Goal: Transaction & Acquisition: Obtain resource

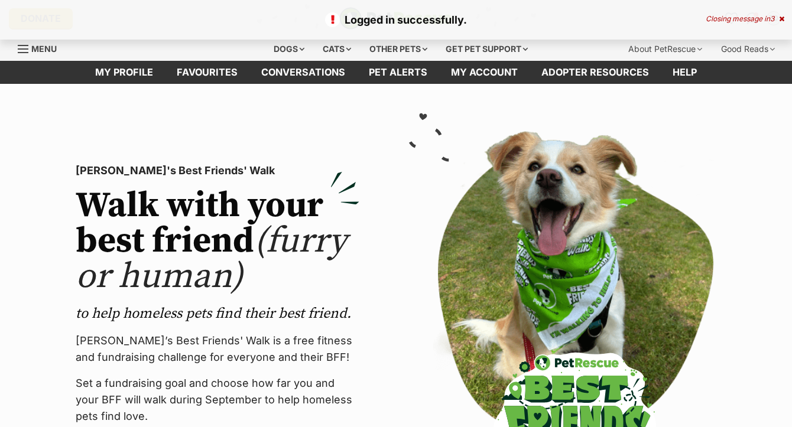
click at [783, 21] on icon at bounding box center [781, 18] width 5 height 7
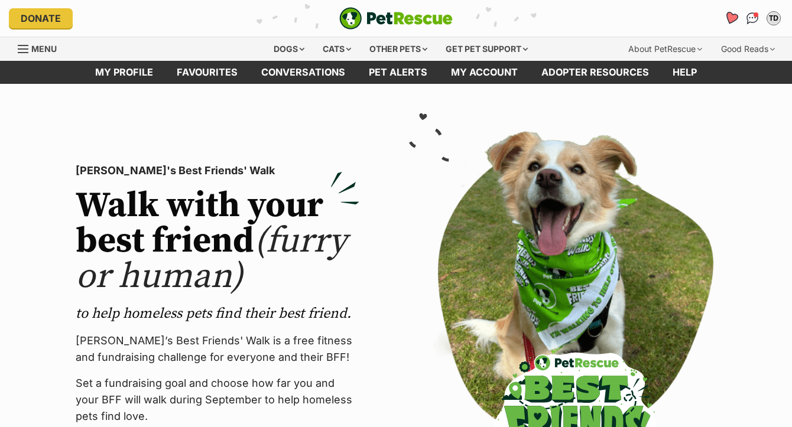
click at [731, 17] on icon "Favourites" at bounding box center [731, 18] width 14 height 14
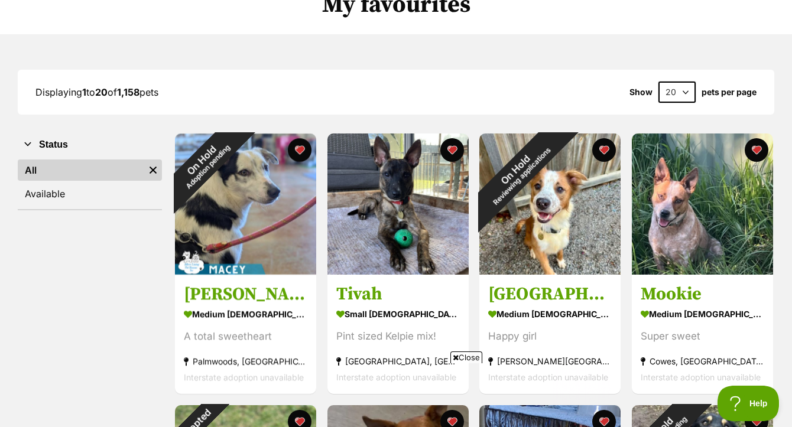
click at [474, 360] on span "Close" at bounding box center [466, 358] width 32 height 12
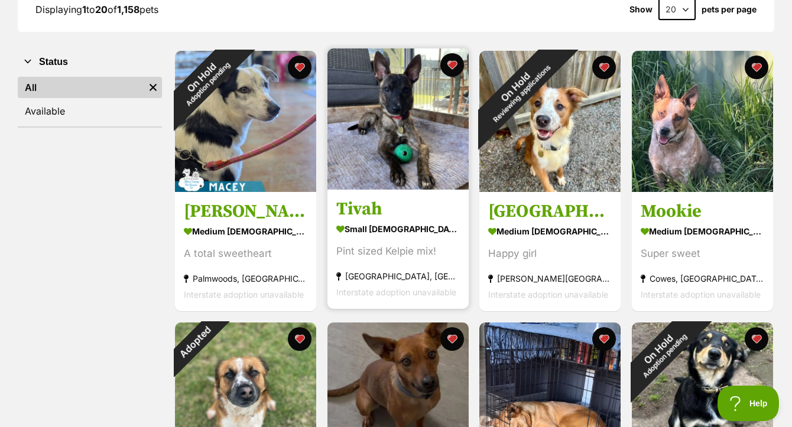
scroll to position [145, 0]
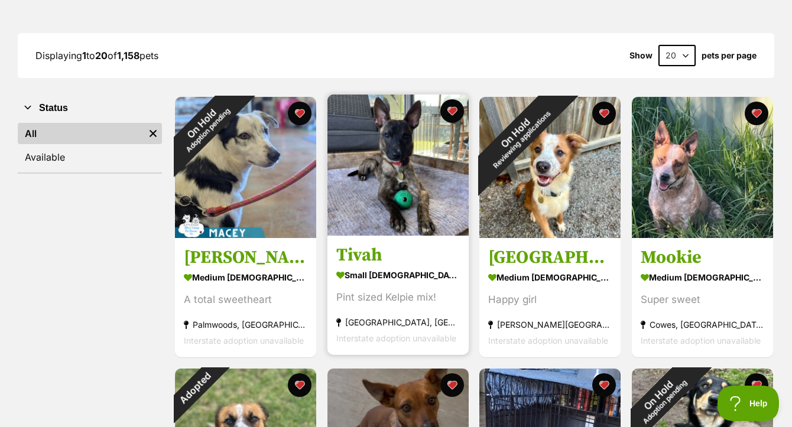
click at [427, 179] on img at bounding box center [397, 165] width 141 height 141
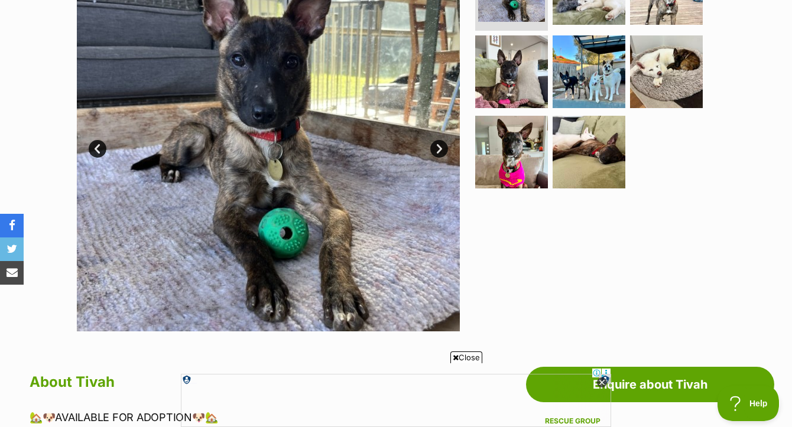
scroll to position [229, 0]
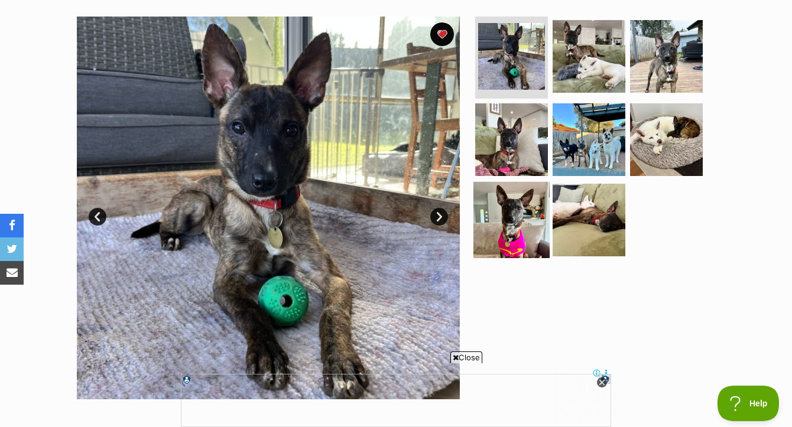
click at [535, 216] on img at bounding box center [511, 220] width 76 height 76
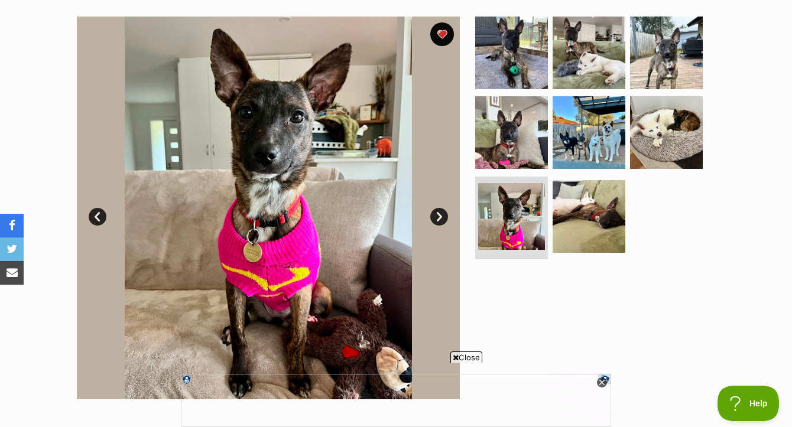
scroll to position [0, 0]
click at [476, 359] on span "Close" at bounding box center [466, 358] width 32 height 12
click at [604, 380] on icon at bounding box center [602, 382] width 4 height 4
click at [603, 384] on icon at bounding box center [602, 382] width 4 height 4
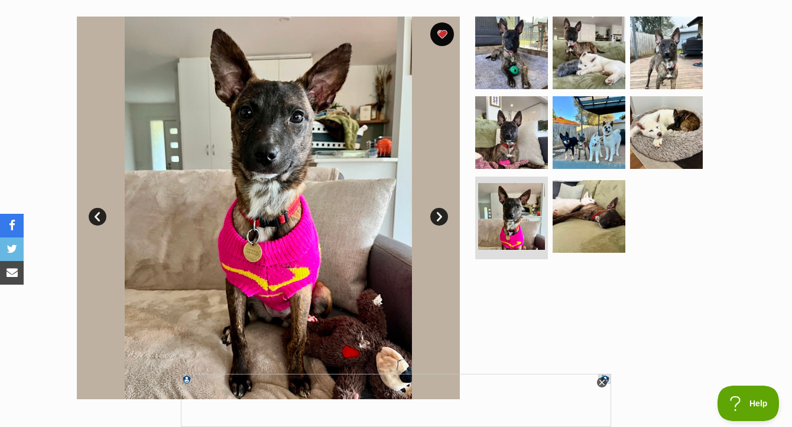
click at [601, 384] on icon at bounding box center [602, 383] width 10 height 10
click at [598, 216] on img at bounding box center [589, 216] width 76 height 76
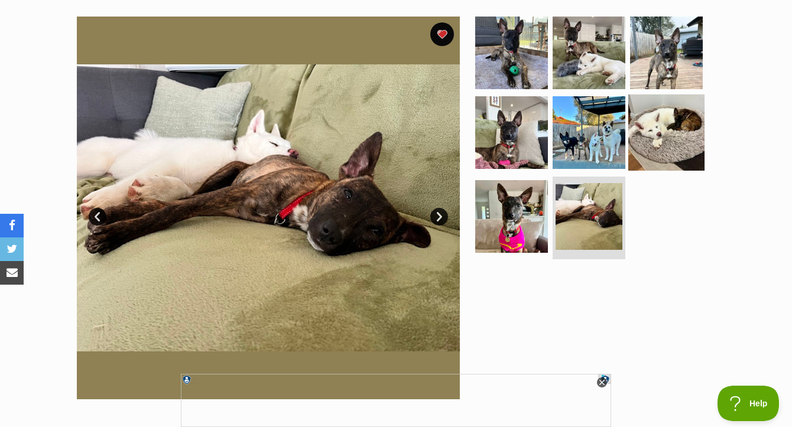
click at [670, 154] on img at bounding box center [666, 133] width 76 height 76
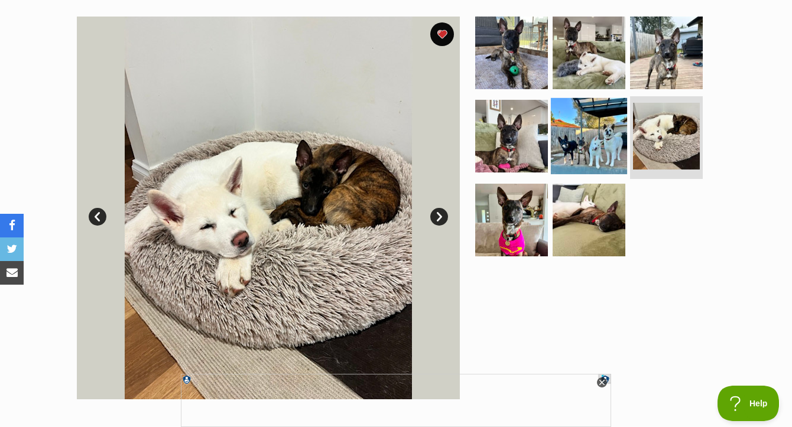
click at [608, 150] on img at bounding box center [589, 136] width 76 height 76
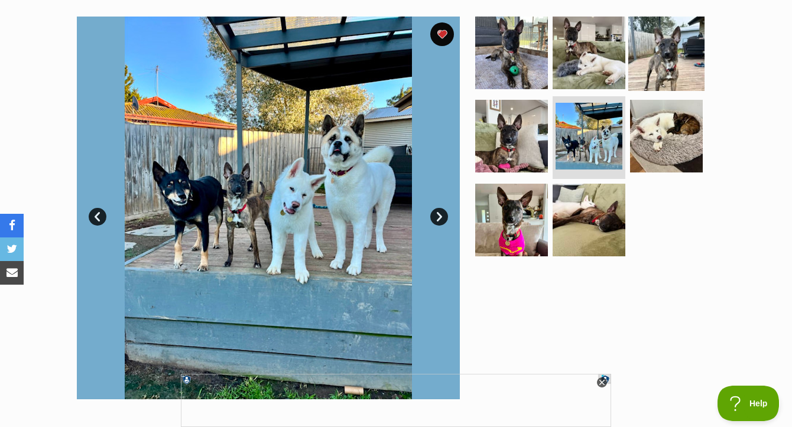
click at [672, 73] on img at bounding box center [666, 52] width 76 height 76
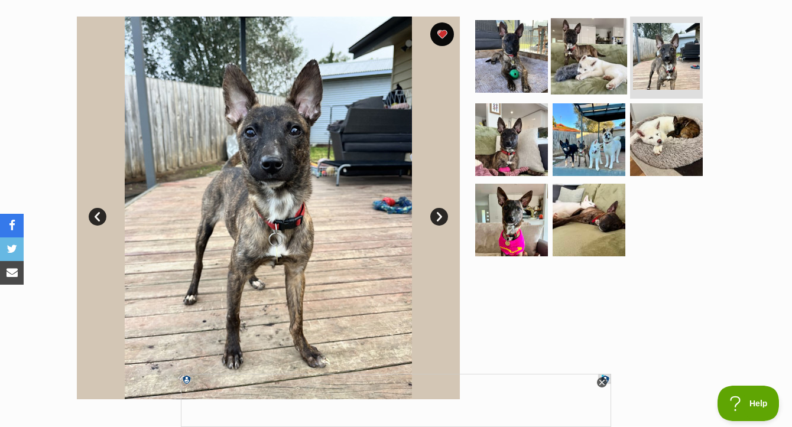
click at [580, 50] on img at bounding box center [589, 56] width 76 height 76
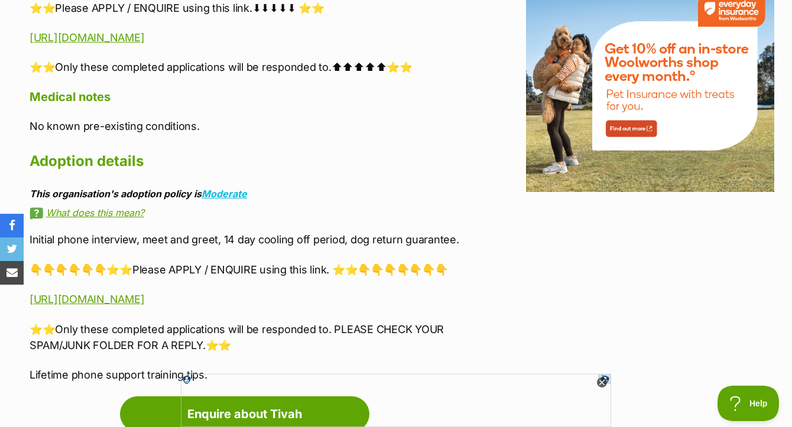
scroll to position [1508, 0]
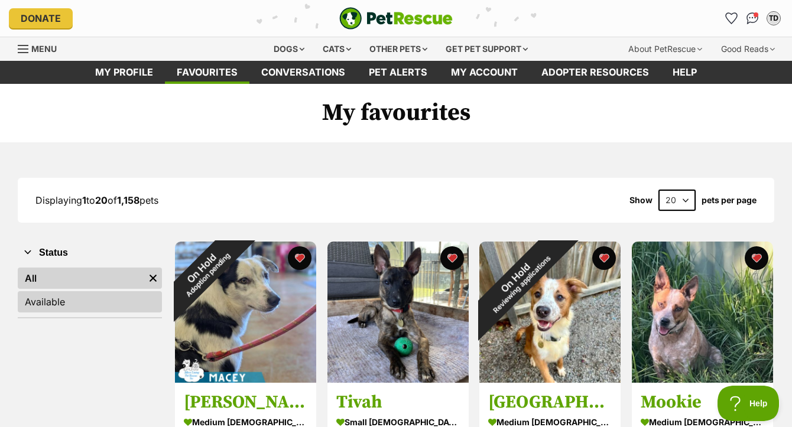
click at [84, 313] on link "Available" at bounding box center [90, 301] width 144 height 21
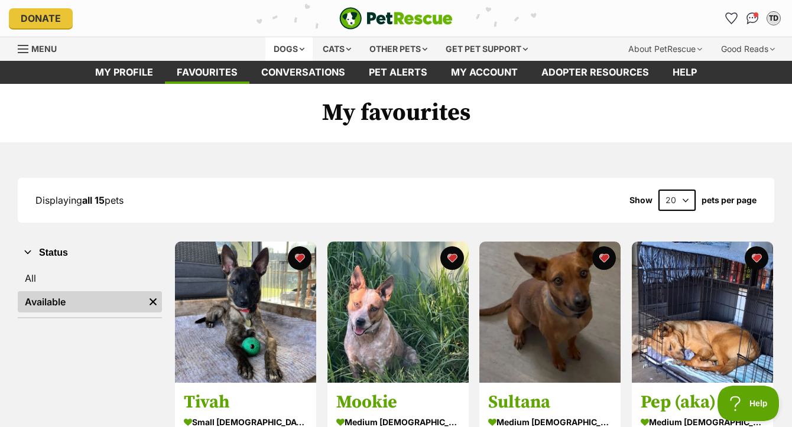
click at [291, 50] on div "Dogs" at bounding box center [288, 49] width 47 height 24
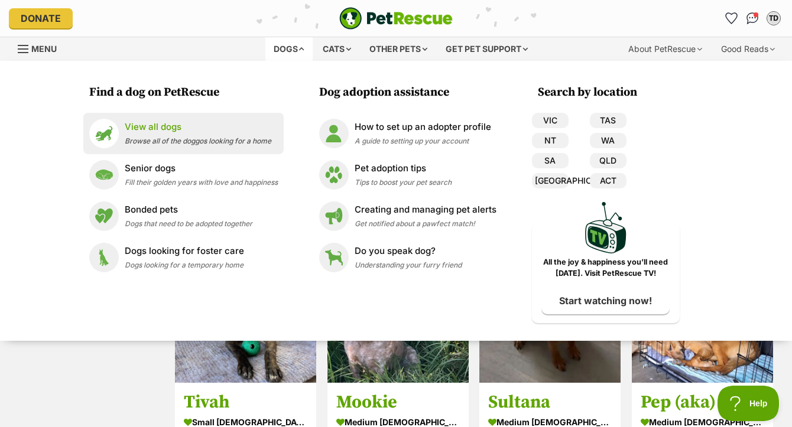
click at [192, 138] on span "Browse all of the doggos looking for a home" at bounding box center [198, 140] width 147 height 9
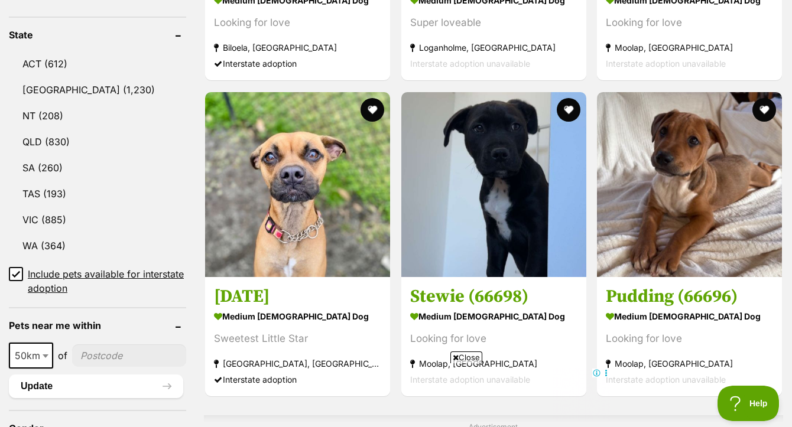
click at [470, 359] on span "Close" at bounding box center [466, 358] width 32 height 12
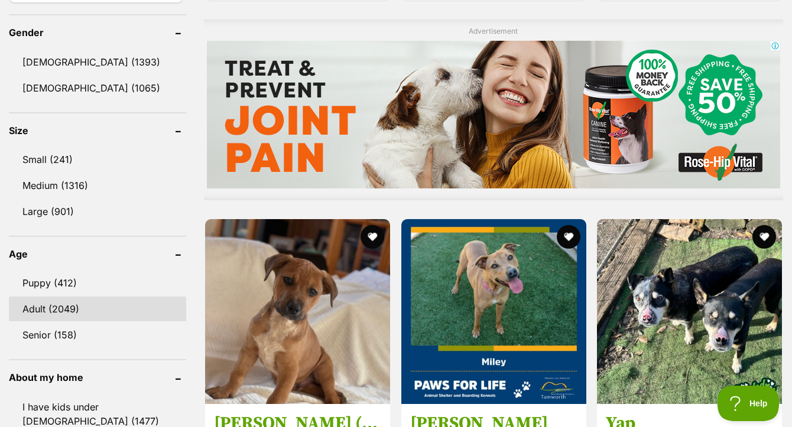
scroll to position [894, 0]
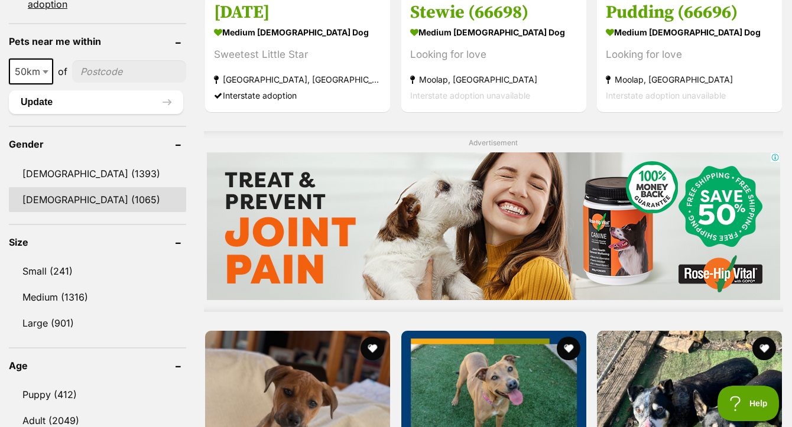
click at [57, 206] on link "[DEMOGRAPHIC_DATA] (1065)" at bounding box center [97, 199] width 177 height 25
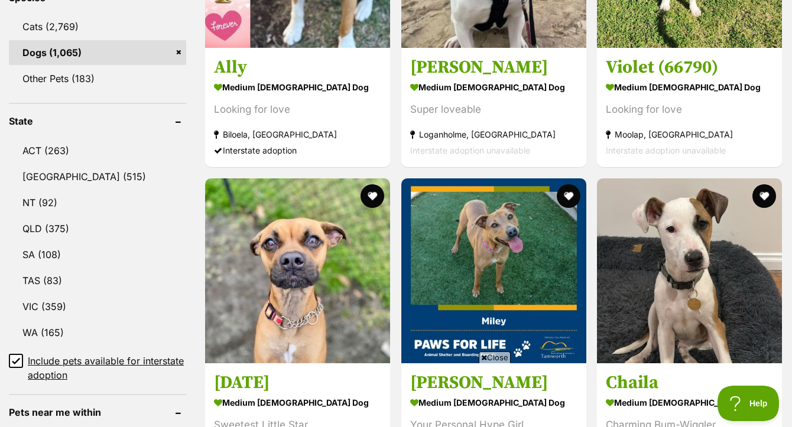
click at [497, 358] on span "Close" at bounding box center [495, 358] width 32 height 12
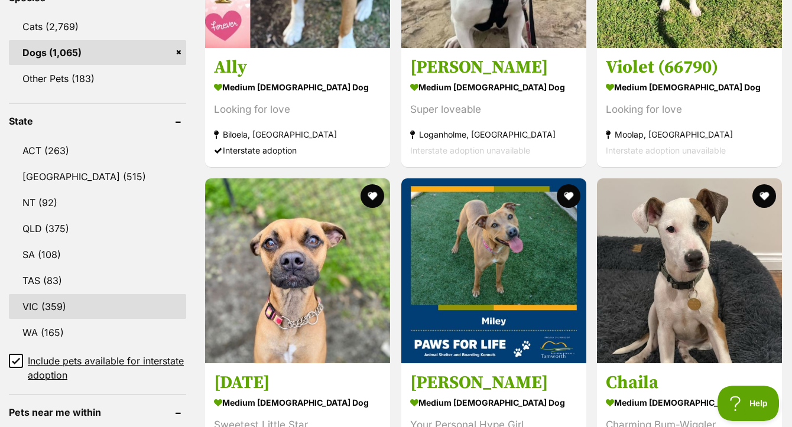
click at [70, 294] on link "VIC (359)" at bounding box center [97, 306] width 177 height 25
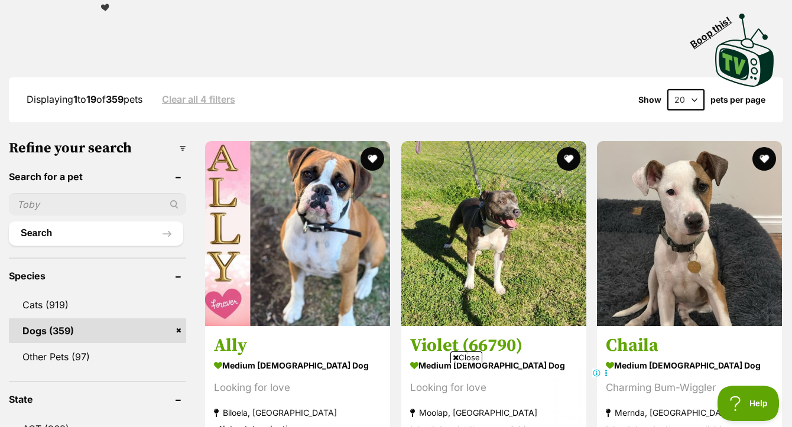
click at [463, 356] on span "Close" at bounding box center [466, 358] width 32 height 12
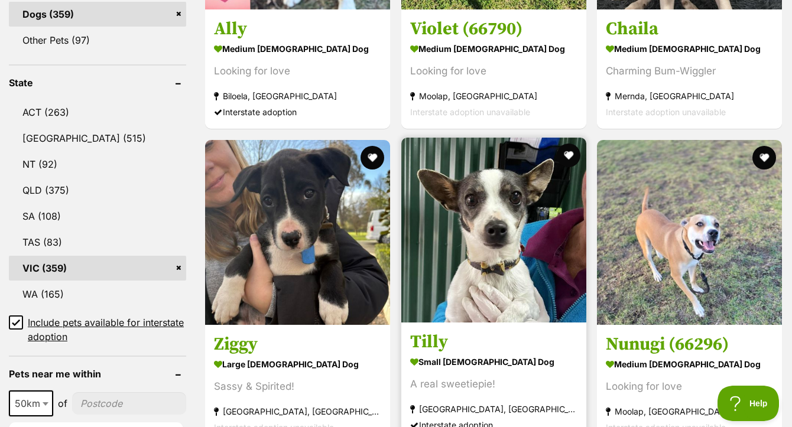
click at [484, 263] on img at bounding box center [493, 230] width 185 height 185
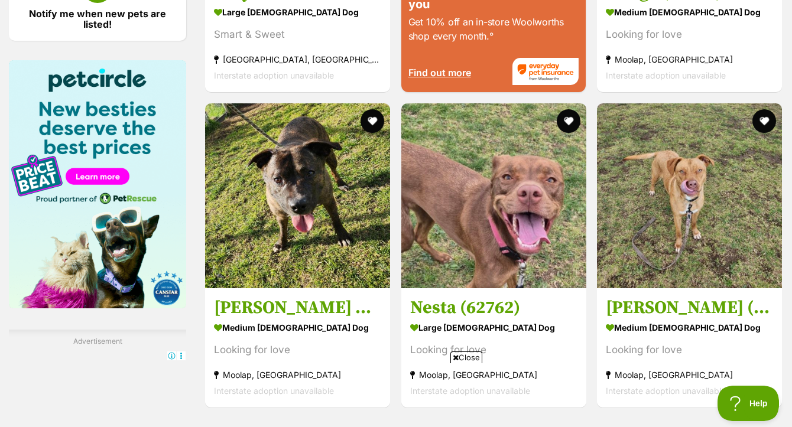
click at [471, 358] on span "Close" at bounding box center [466, 358] width 32 height 12
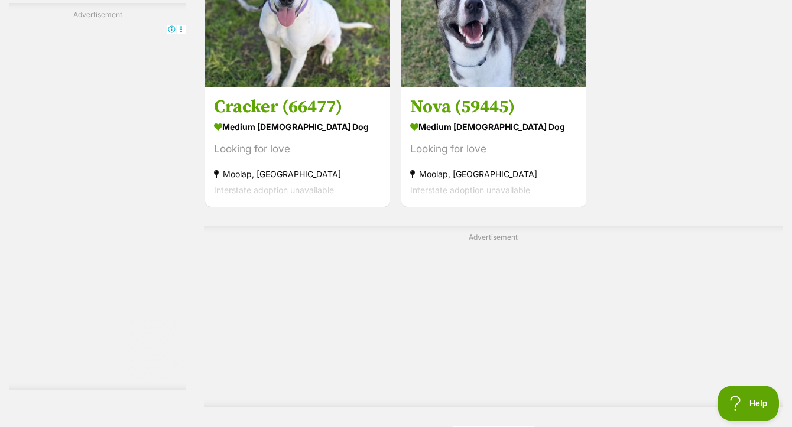
scroll to position [2807, 0]
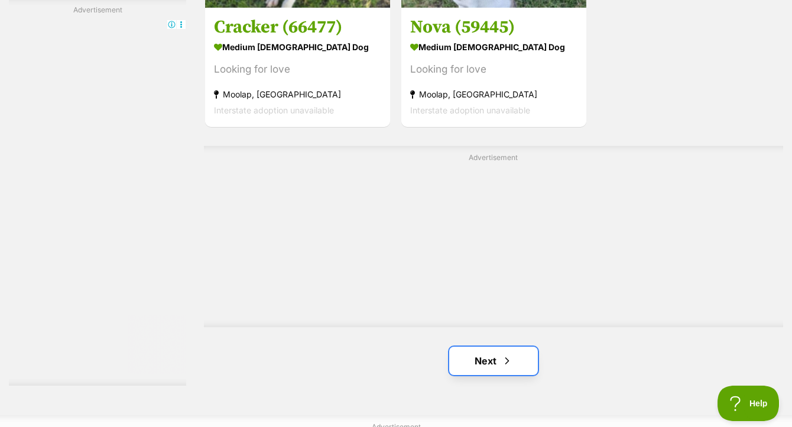
click at [482, 347] on link "Next" at bounding box center [493, 361] width 89 height 28
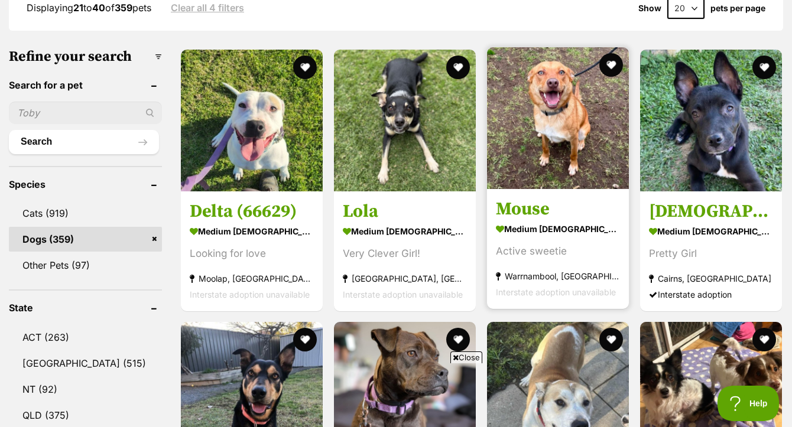
click at [551, 129] on img at bounding box center [558, 118] width 142 height 142
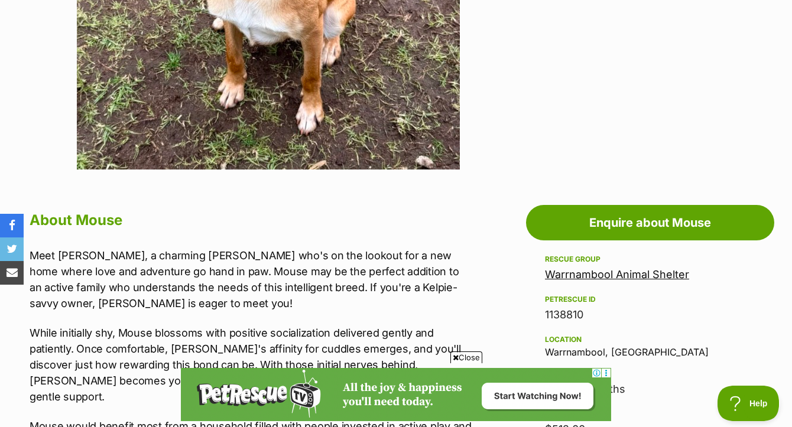
click at [467, 364] on div "Close" at bounding box center [396, 394] width 430 height 65
click at [467, 357] on span "Close" at bounding box center [466, 358] width 32 height 12
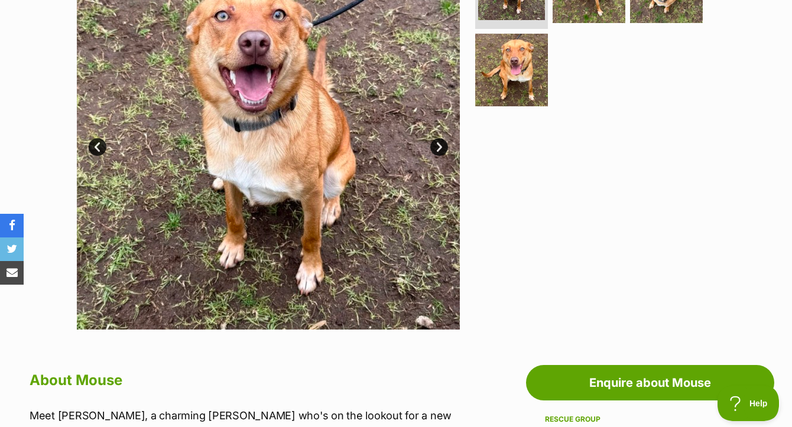
scroll to position [225, 0]
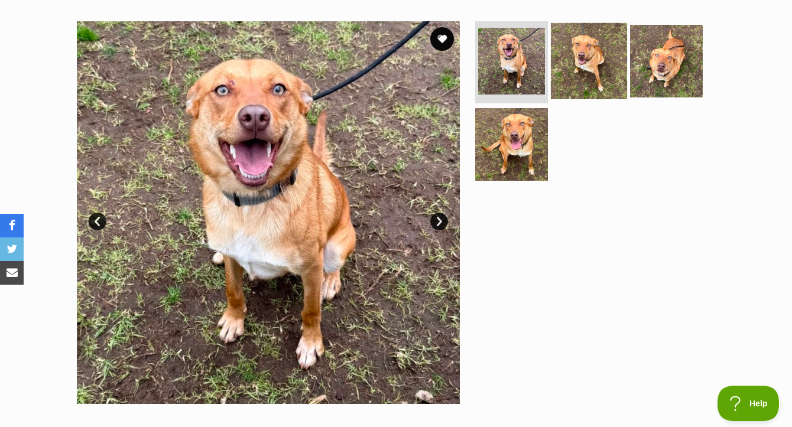
click at [596, 77] on img at bounding box center [589, 60] width 76 height 76
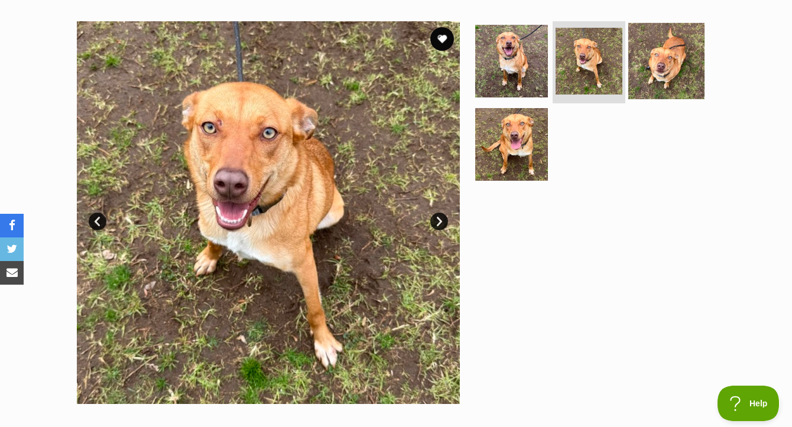
click at [696, 87] on img at bounding box center [666, 60] width 76 height 76
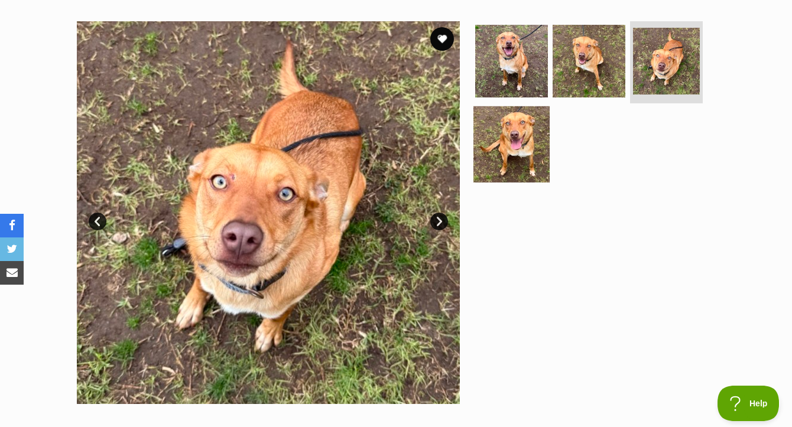
click at [532, 168] on img at bounding box center [511, 144] width 76 height 76
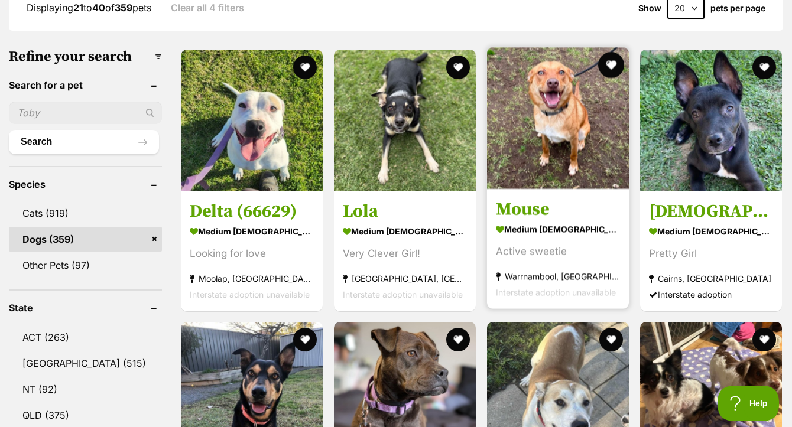
click at [615, 52] on button "favourite" at bounding box center [611, 65] width 26 height 26
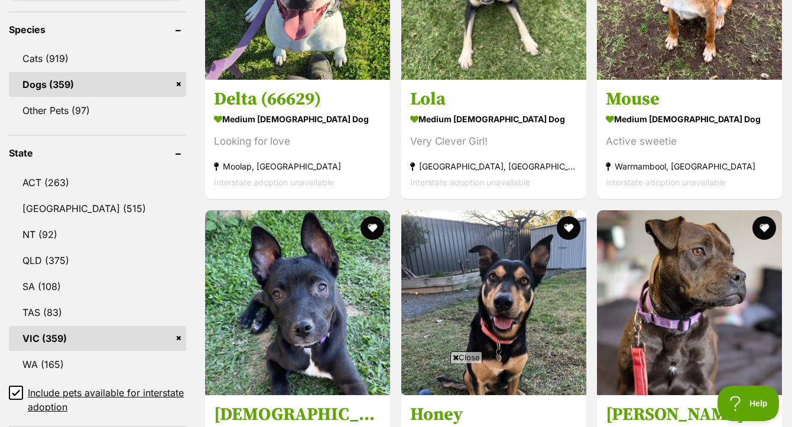
click at [467, 362] on span "Close" at bounding box center [466, 358] width 32 height 12
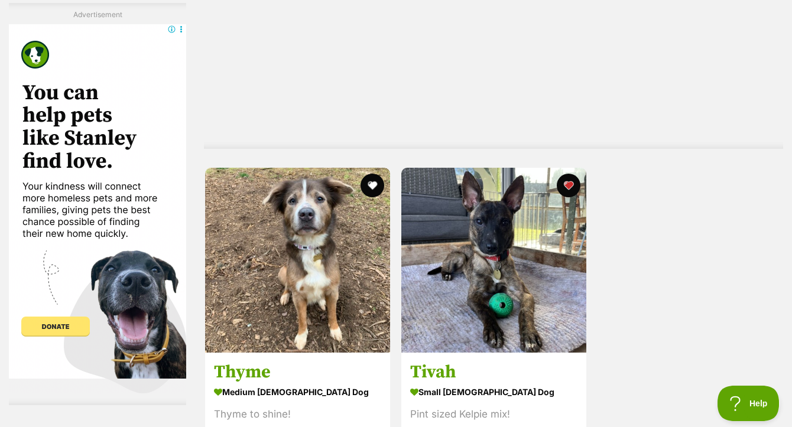
scroll to position [2745, 0]
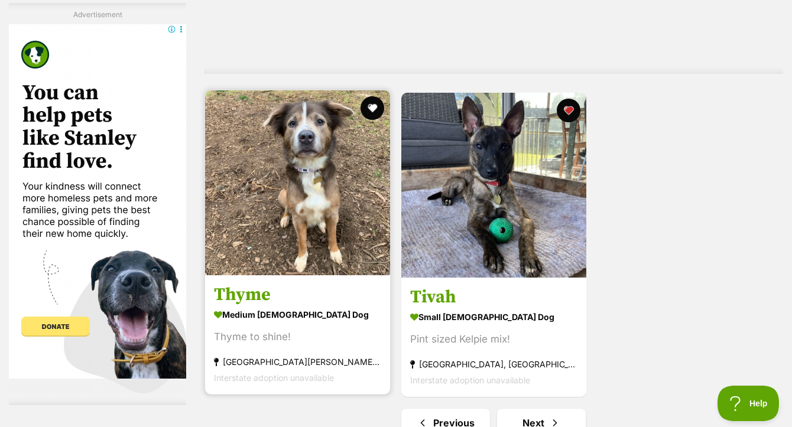
click at [315, 180] on img at bounding box center [297, 182] width 185 height 185
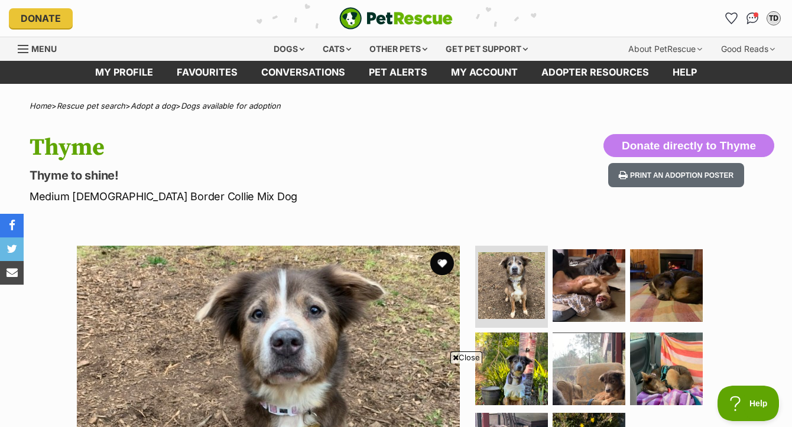
scroll to position [216, 0]
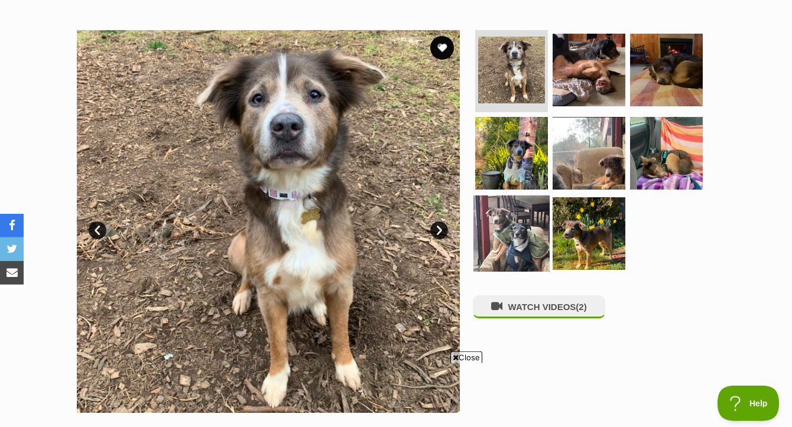
click at [512, 217] on img at bounding box center [511, 234] width 76 height 76
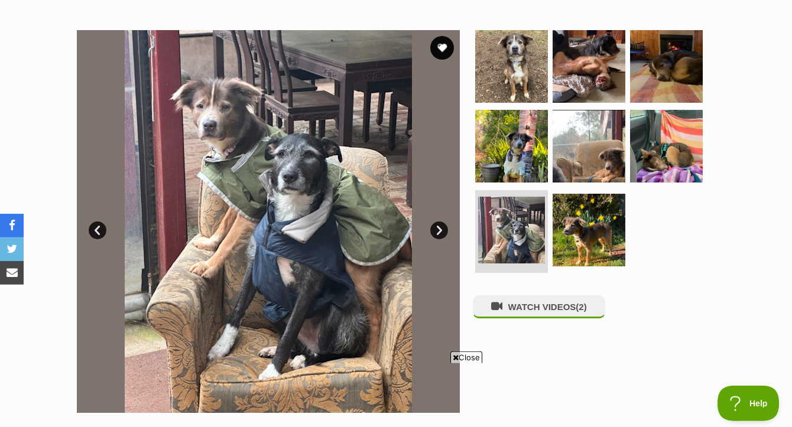
click at [471, 359] on span "Close" at bounding box center [466, 358] width 32 height 12
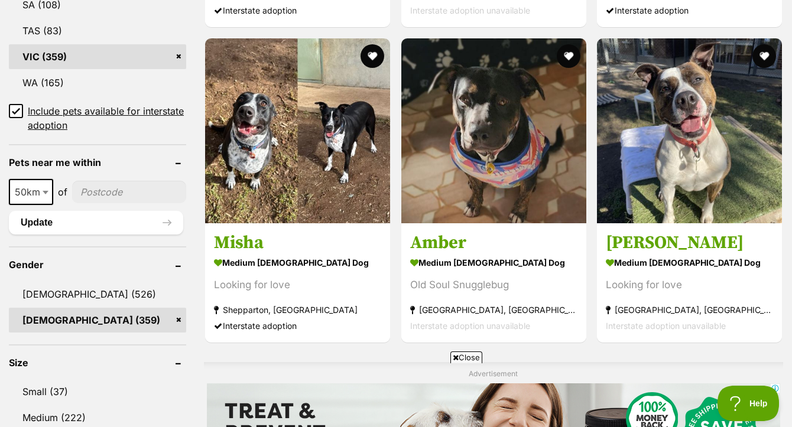
scroll to position [805, 0]
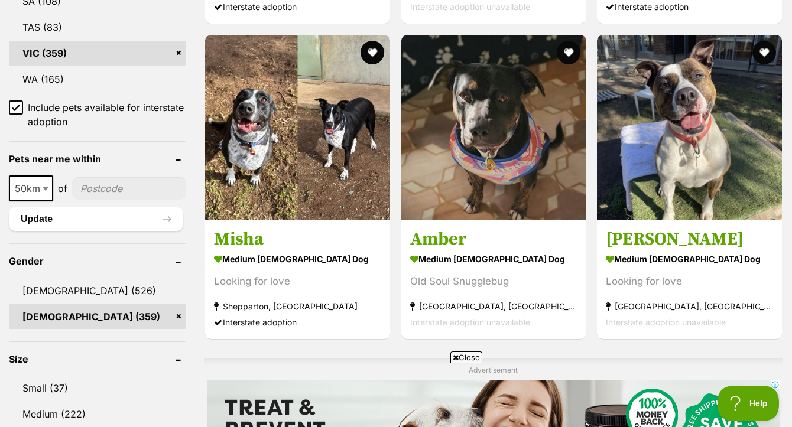
click at [467, 354] on span "Close" at bounding box center [466, 358] width 32 height 12
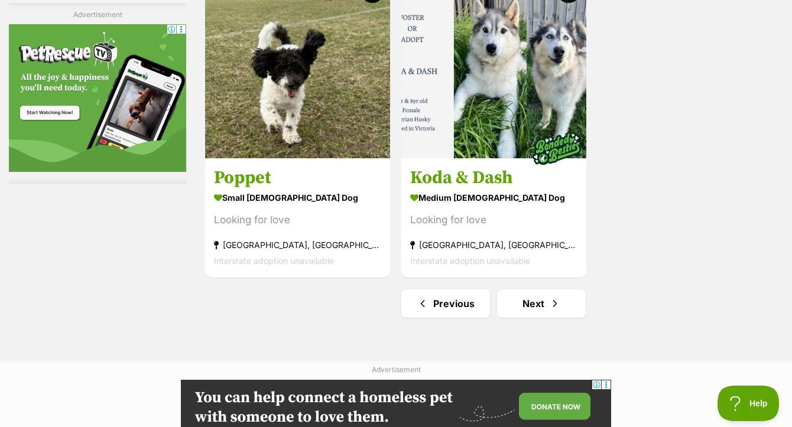
scroll to position [3086, 0]
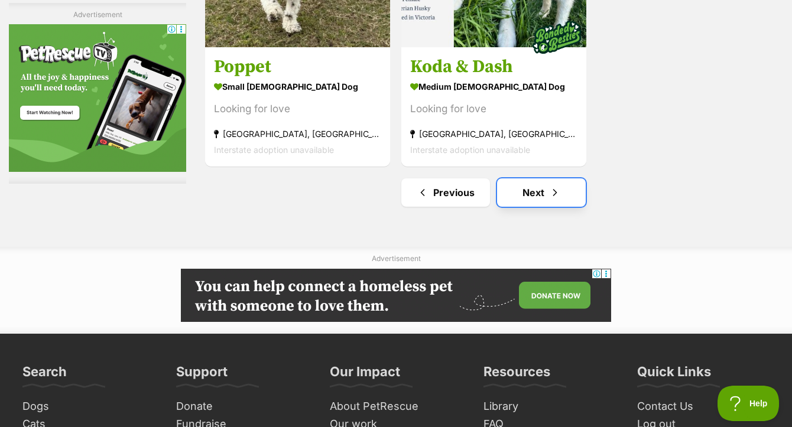
click at [551, 186] on span "Next page" at bounding box center [555, 193] width 12 height 14
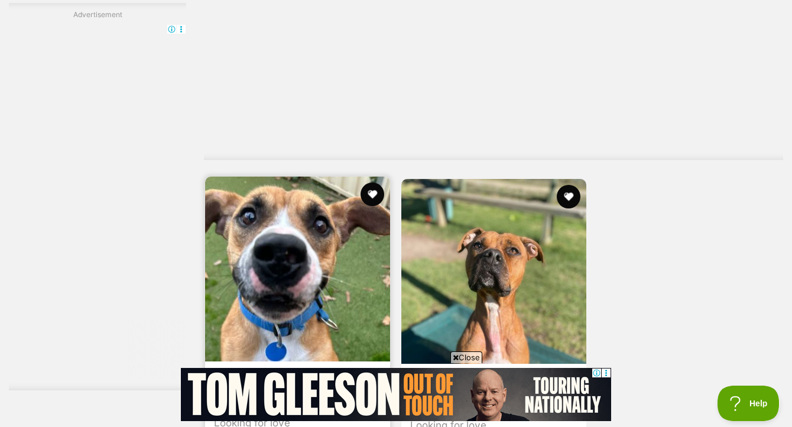
scroll to position [3066, 0]
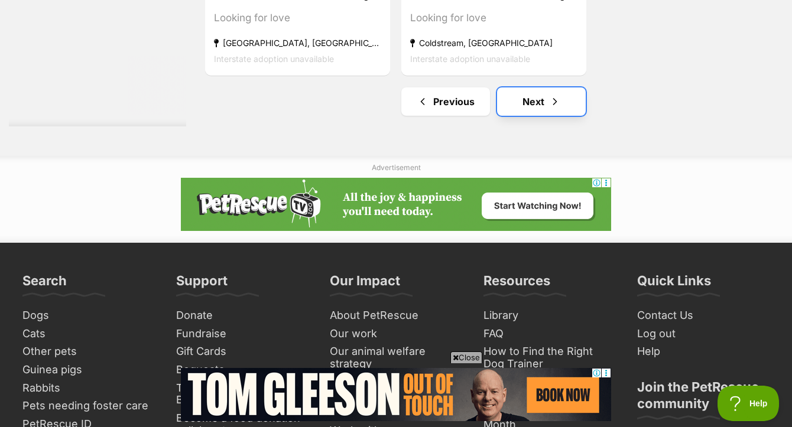
click at [535, 93] on link "Next" at bounding box center [541, 101] width 89 height 28
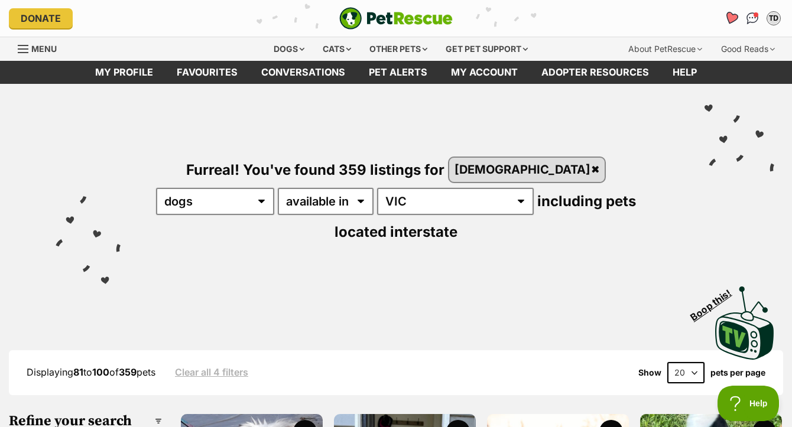
click at [730, 17] on icon "Favourites" at bounding box center [731, 18] width 14 height 14
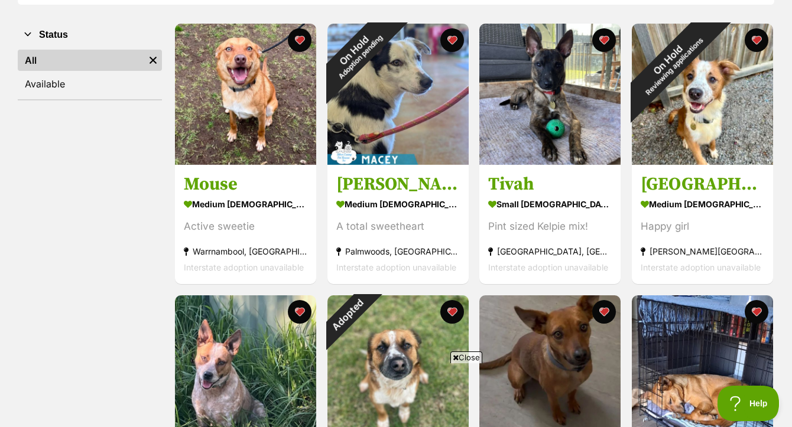
scroll to position [132, 0]
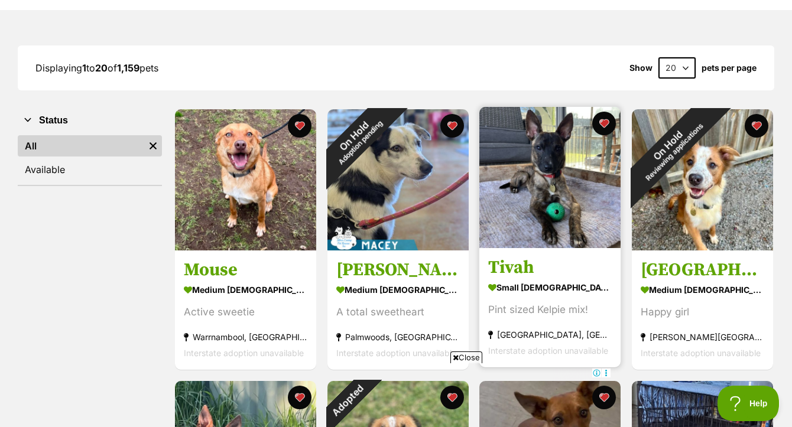
click at [581, 174] on img at bounding box center [549, 177] width 141 height 141
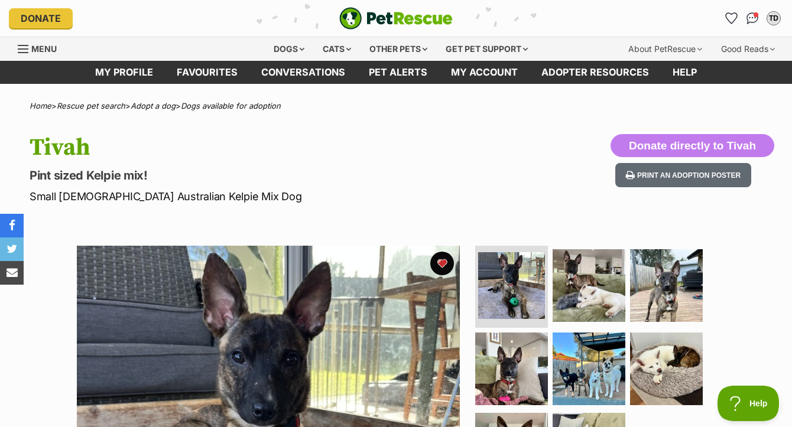
scroll to position [117, 0]
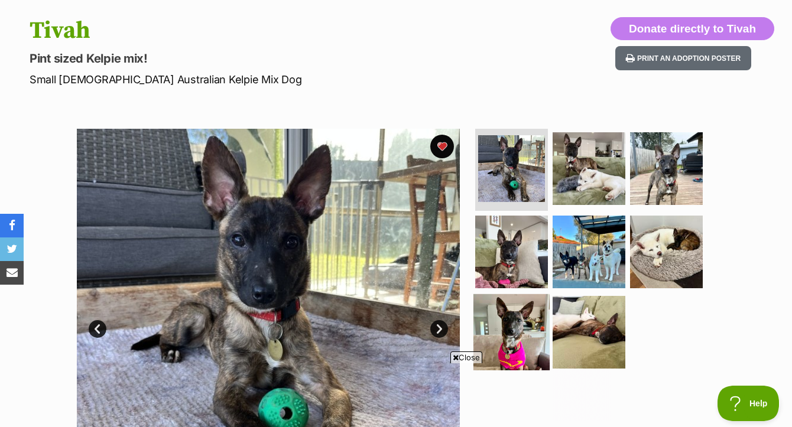
click at [522, 357] on img at bounding box center [511, 332] width 76 height 76
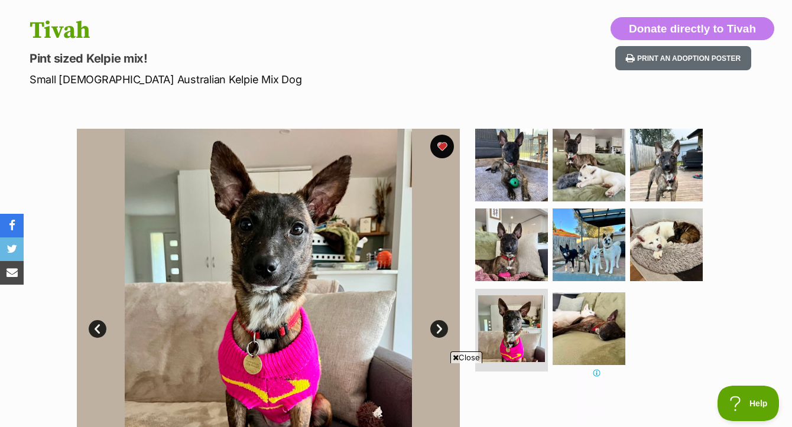
scroll to position [0, 0]
click at [467, 357] on span "Close" at bounding box center [466, 358] width 32 height 12
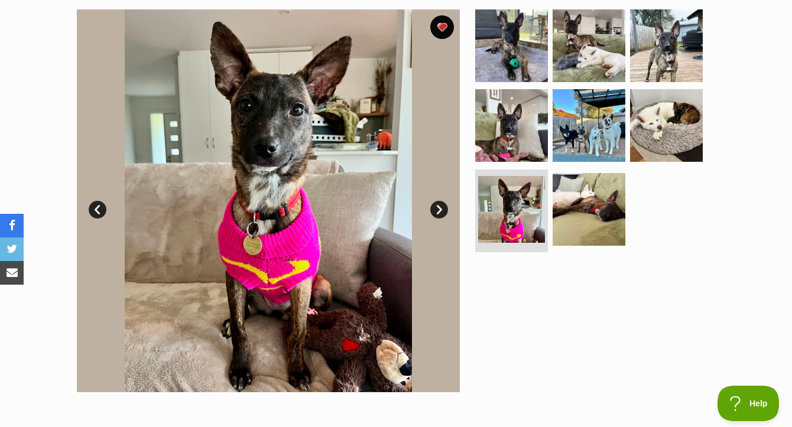
scroll to position [236, 0]
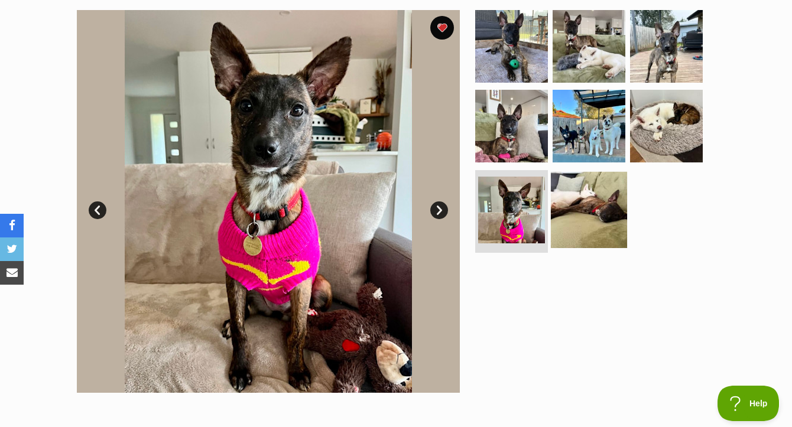
click at [585, 208] on img at bounding box center [589, 210] width 76 height 76
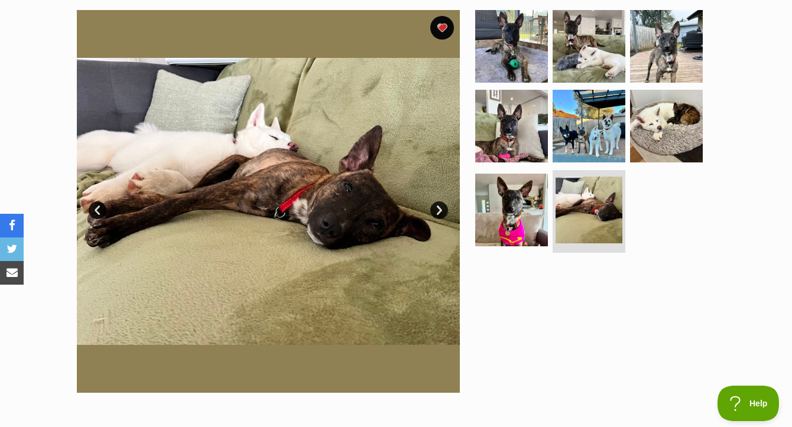
click at [97, 219] on link "Prev" at bounding box center [98, 210] width 18 height 18
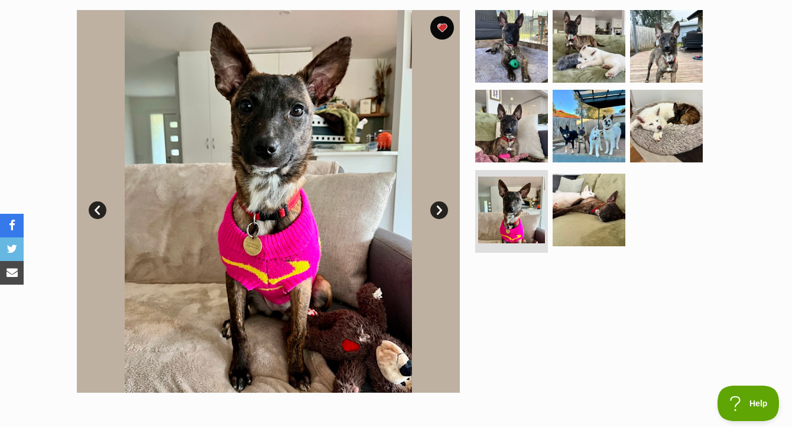
click at [97, 219] on link "Prev" at bounding box center [98, 210] width 18 height 18
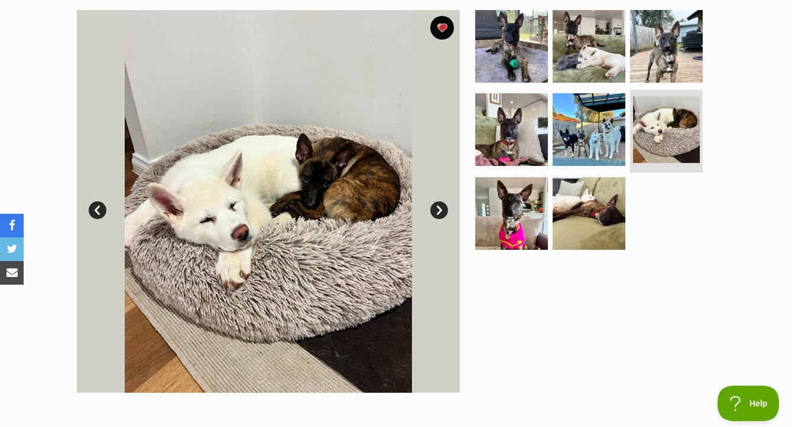
click at [97, 219] on link "Prev" at bounding box center [98, 210] width 18 height 18
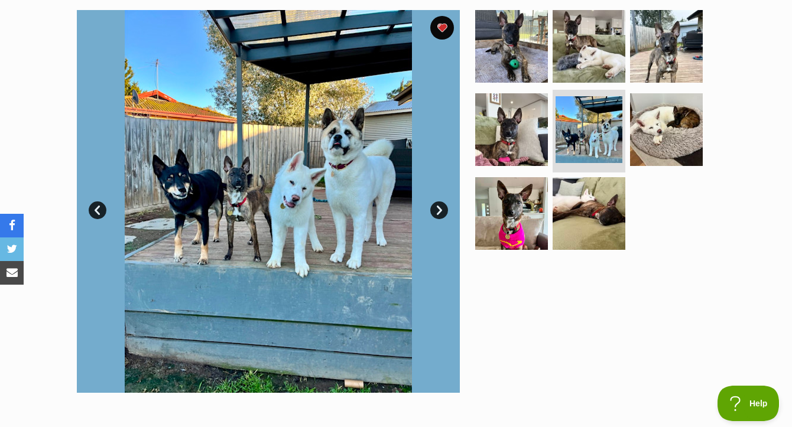
click at [97, 219] on link "Prev" at bounding box center [98, 210] width 18 height 18
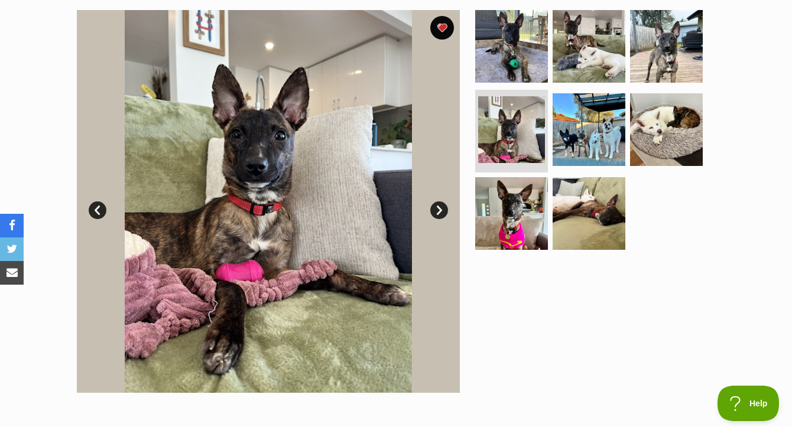
click at [97, 219] on link "Prev" at bounding box center [98, 210] width 18 height 18
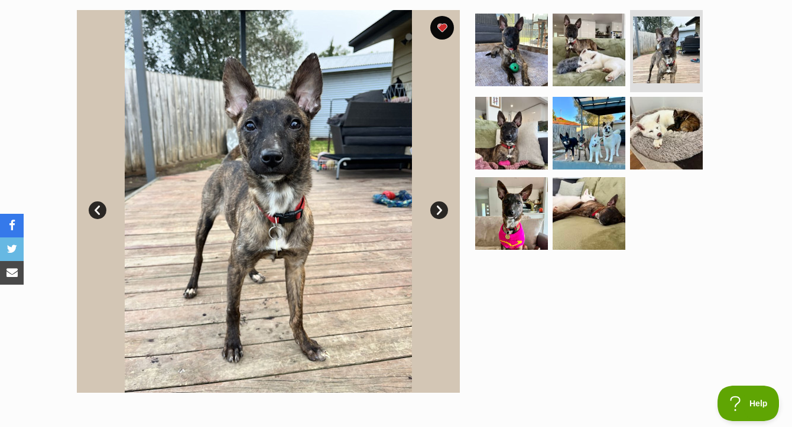
click at [97, 219] on link "Prev" at bounding box center [98, 210] width 18 height 18
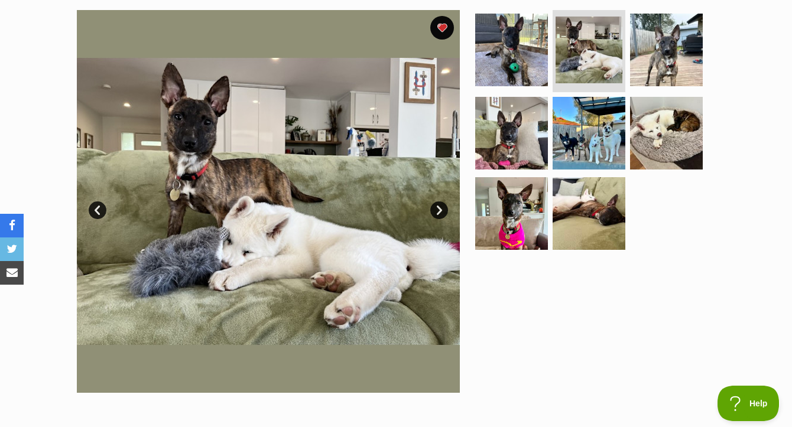
click at [97, 219] on link "Prev" at bounding box center [98, 210] width 18 height 18
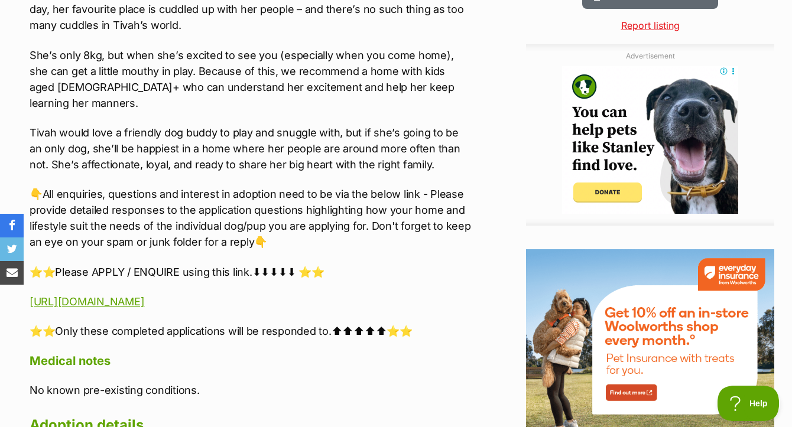
scroll to position [1260, 0]
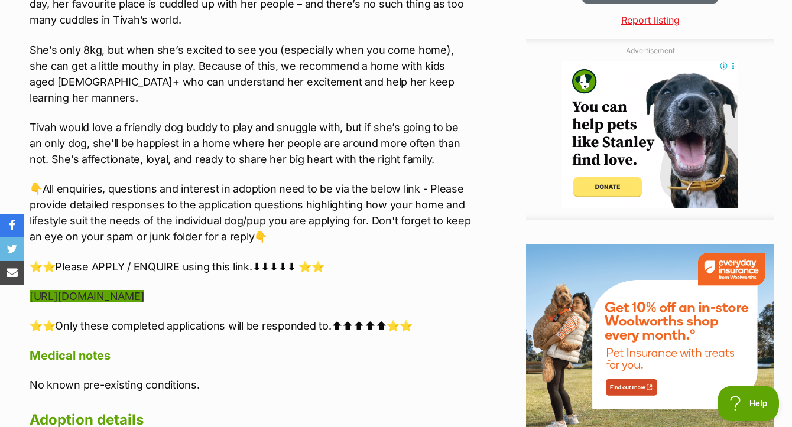
click at [144, 290] on link "https://www.startingoverdogrescue.org.au/adoption-application-form/" at bounding box center [87, 296] width 115 height 12
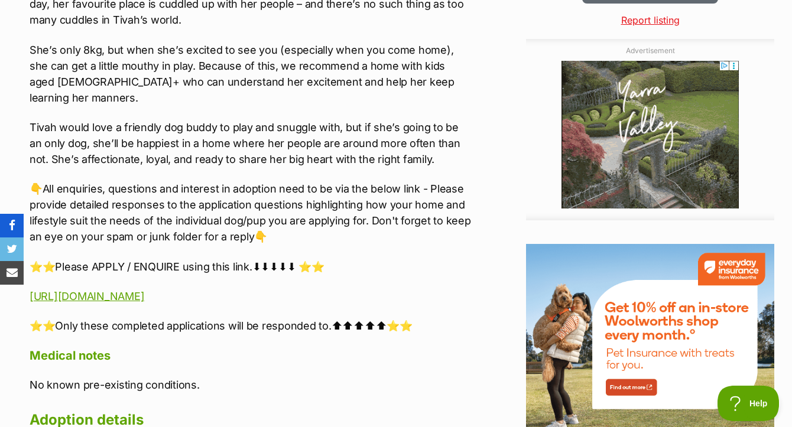
scroll to position [0, 0]
